Goal: Find specific page/section: Find specific page/section

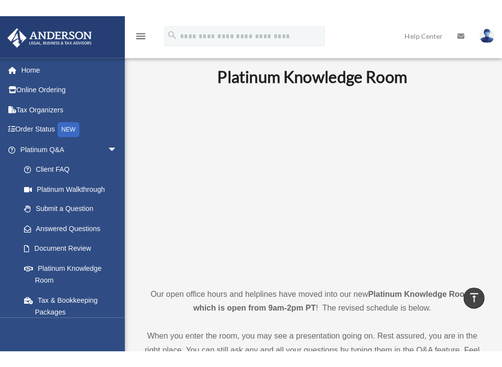
scroll to position [306, 0]
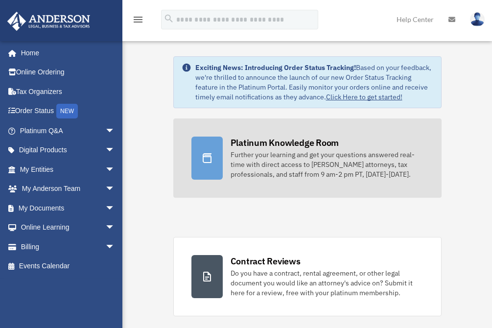
click at [250, 139] on div "Platinum Knowledge Room" at bounding box center [285, 143] width 109 height 12
click at [223, 148] on link "Platinum Knowledge Room Further your learning and get your questions answered r…" at bounding box center [307, 158] width 269 height 79
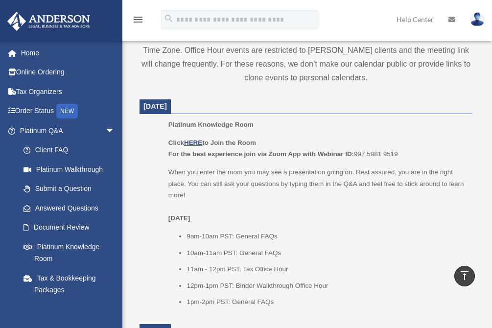
scroll to position [416, 0]
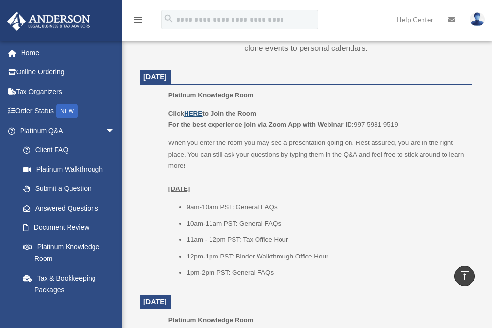
click at [195, 111] on u "HERE" at bounding box center [193, 113] width 18 height 7
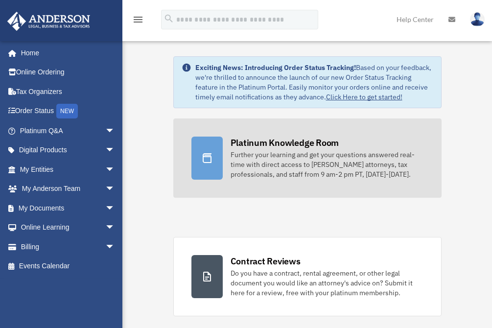
click at [250, 141] on div "Platinum Knowledge Room" at bounding box center [285, 143] width 109 height 12
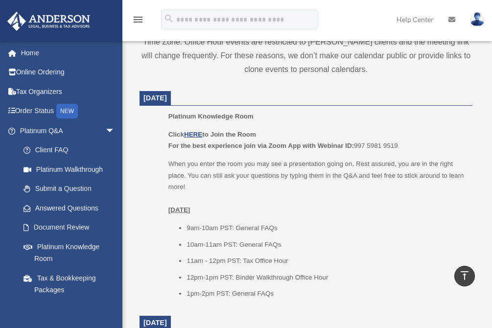
scroll to position [397, 0]
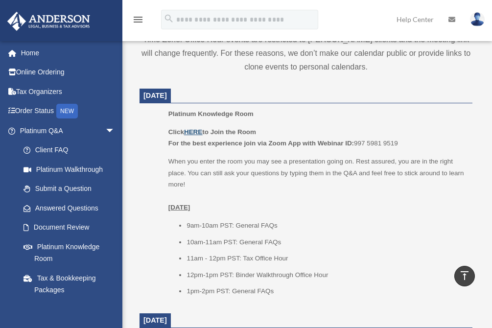
click at [194, 130] on u "HERE" at bounding box center [193, 131] width 18 height 7
